Goal: Use online tool/utility: Utilize a website feature to perform a specific function

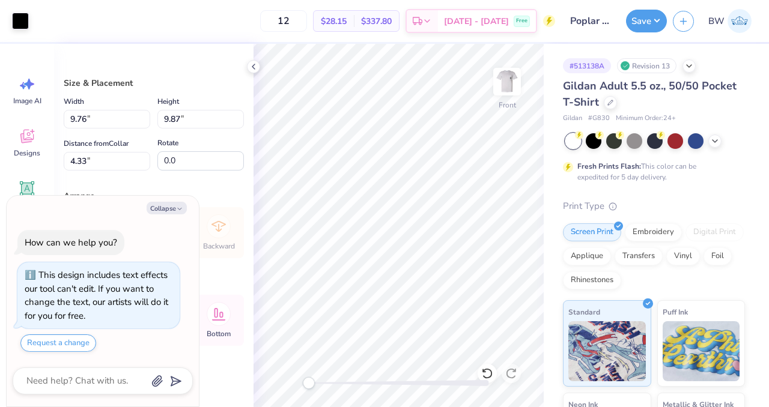
type textarea "x"
type input "4.52"
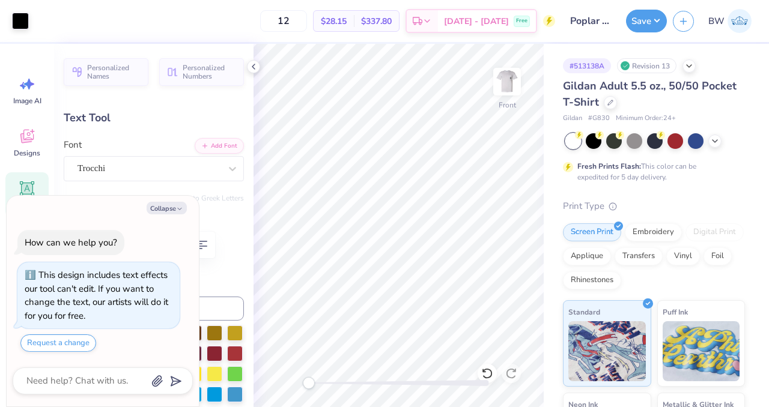
scroll to position [10, 1]
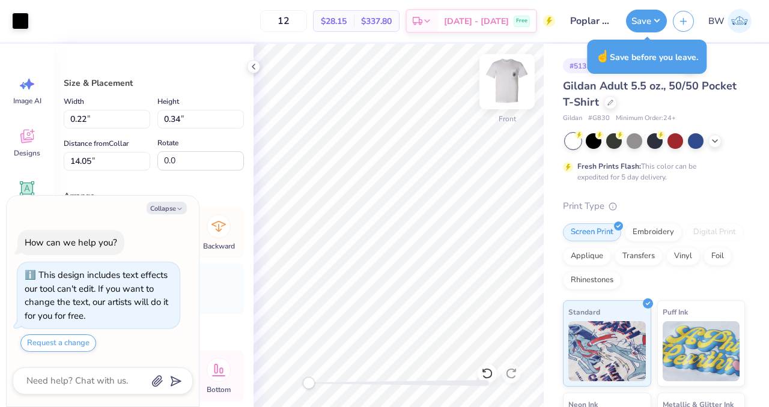
type textarea "x"
type input "0.20"
type input "0.21"
type input "14.18"
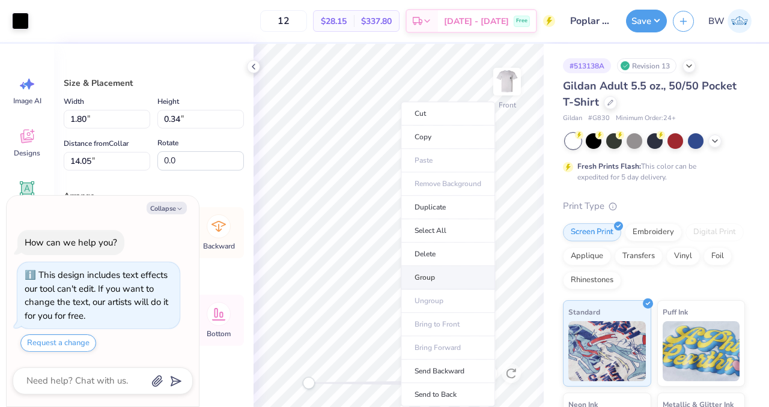
click at [430, 277] on li "Group" at bounding box center [448, 277] width 94 height 23
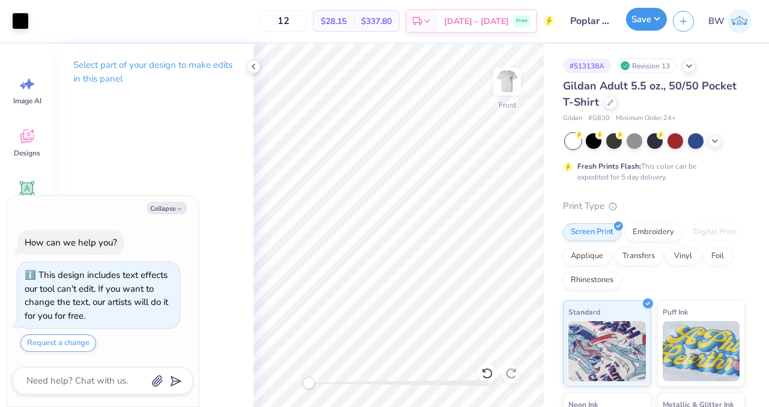
click at [641, 27] on button "Save" at bounding box center [646, 19] width 41 height 23
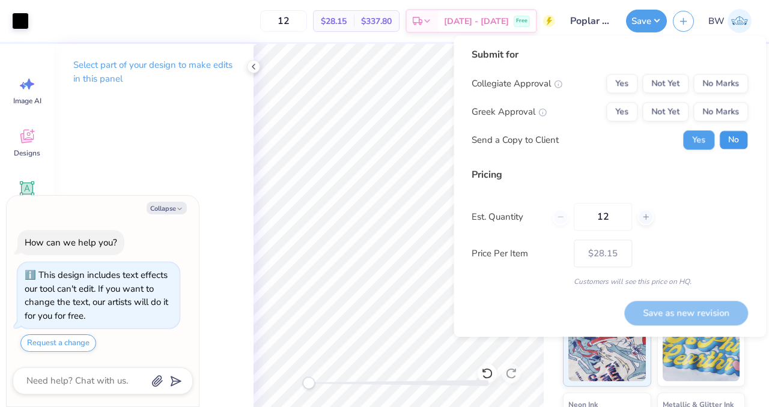
click at [742, 136] on button "No" at bounding box center [733, 139] width 29 height 19
click at [648, 86] on button "Not Yet" at bounding box center [665, 83] width 46 height 19
click at [630, 86] on button "Yes" at bounding box center [621, 83] width 31 height 19
click at [727, 113] on button "No Marks" at bounding box center [720, 111] width 55 height 19
type textarea "x"
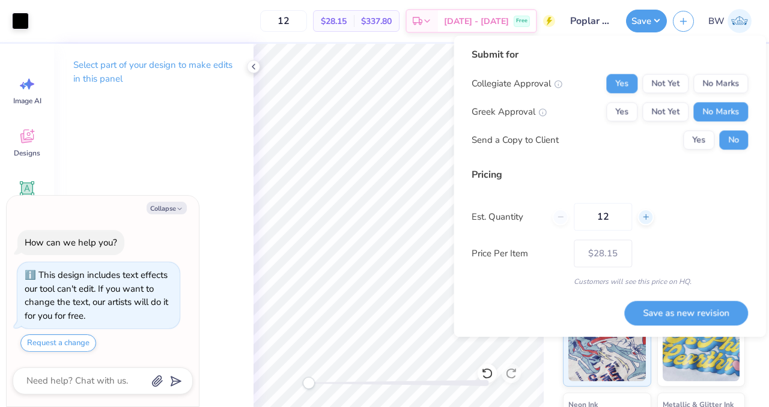
click at [646, 212] on div at bounding box center [646, 217] width 16 height 16
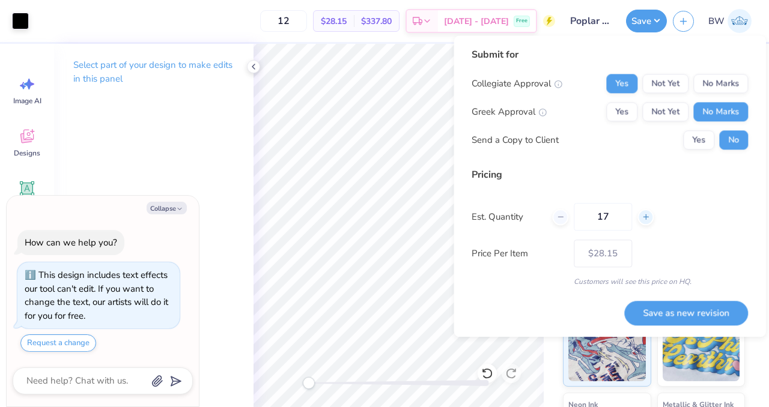
click at [646, 212] on div at bounding box center [646, 217] width 16 height 16
type input "19"
click at [739, 245] on div "Price Per Item $28.15" at bounding box center [610, 254] width 276 height 28
type textarea "x"
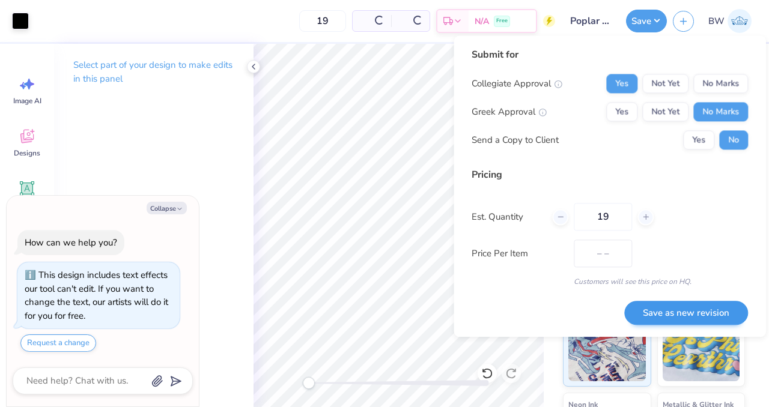
type input "19"
type textarea "x"
type input "– –"
type textarea "x"
type input "$24.67"
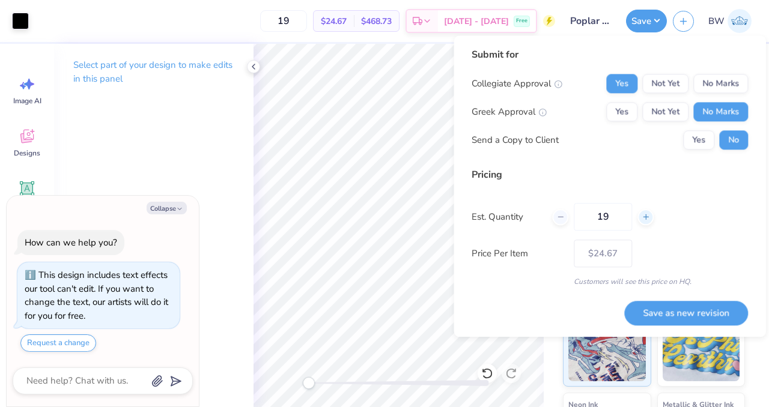
click at [644, 222] on div at bounding box center [646, 217] width 16 height 16
type input "20"
type textarea "x"
type input "20"
type textarea "x"
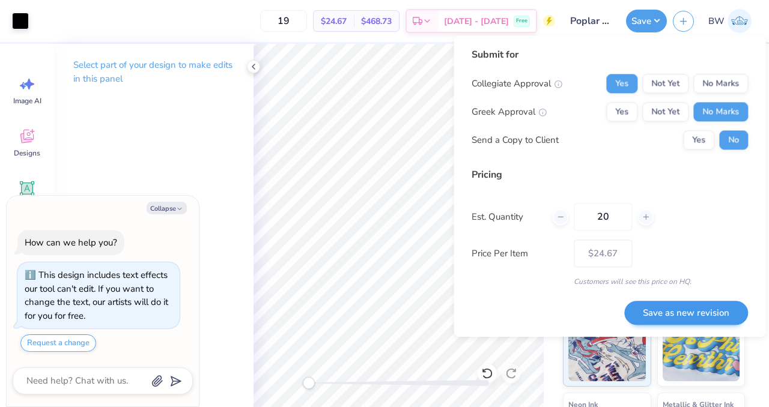
type input "– –"
type textarea "x"
type input "$24.40"
click at [653, 319] on button "Save as new revision" at bounding box center [686, 313] width 124 height 25
type textarea "x"
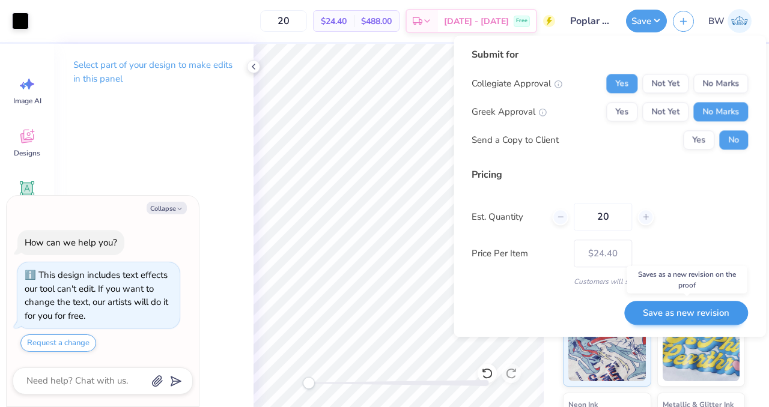
type input "– –"
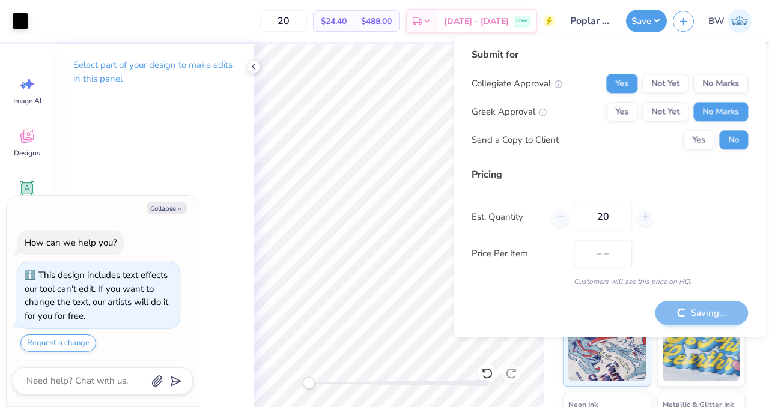
type textarea "x"
type input "$24.40"
type textarea "x"
type input "– –"
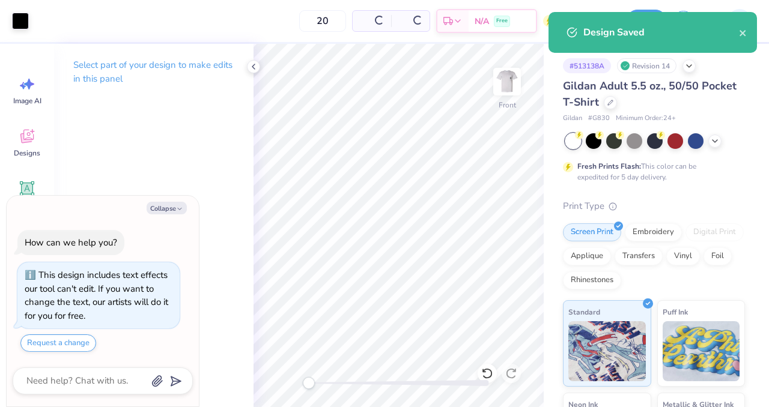
type textarea "x"
